Goal: Task Accomplishment & Management: Use online tool/utility

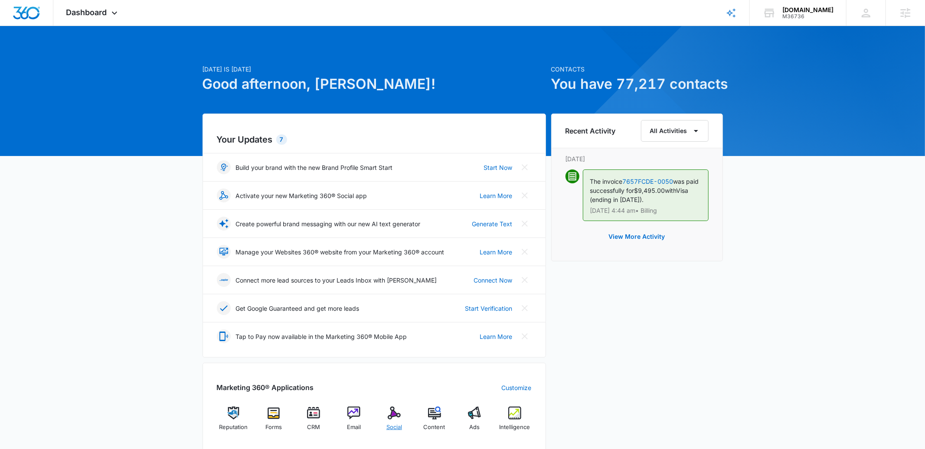
click at [399, 416] on img at bounding box center [394, 413] width 13 height 13
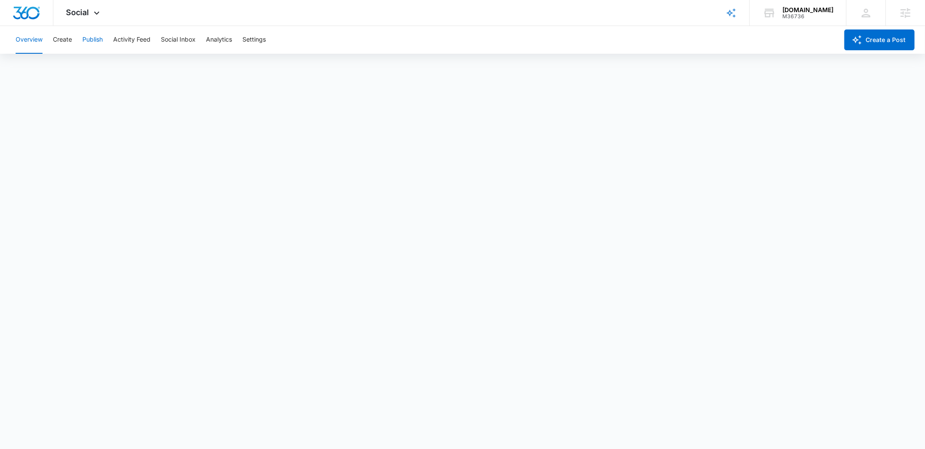
click at [92, 42] on button "Publish" at bounding box center [92, 40] width 20 height 28
click at [65, 40] on button "Create" at bounding box center [62, 40] width 19 height 28
click at [88, 67] on button "Approvals" at bounding box center [84, 66] width 29 height 24
